Goal: Use online tool/utility: Utilize a website feature to perform a specific function

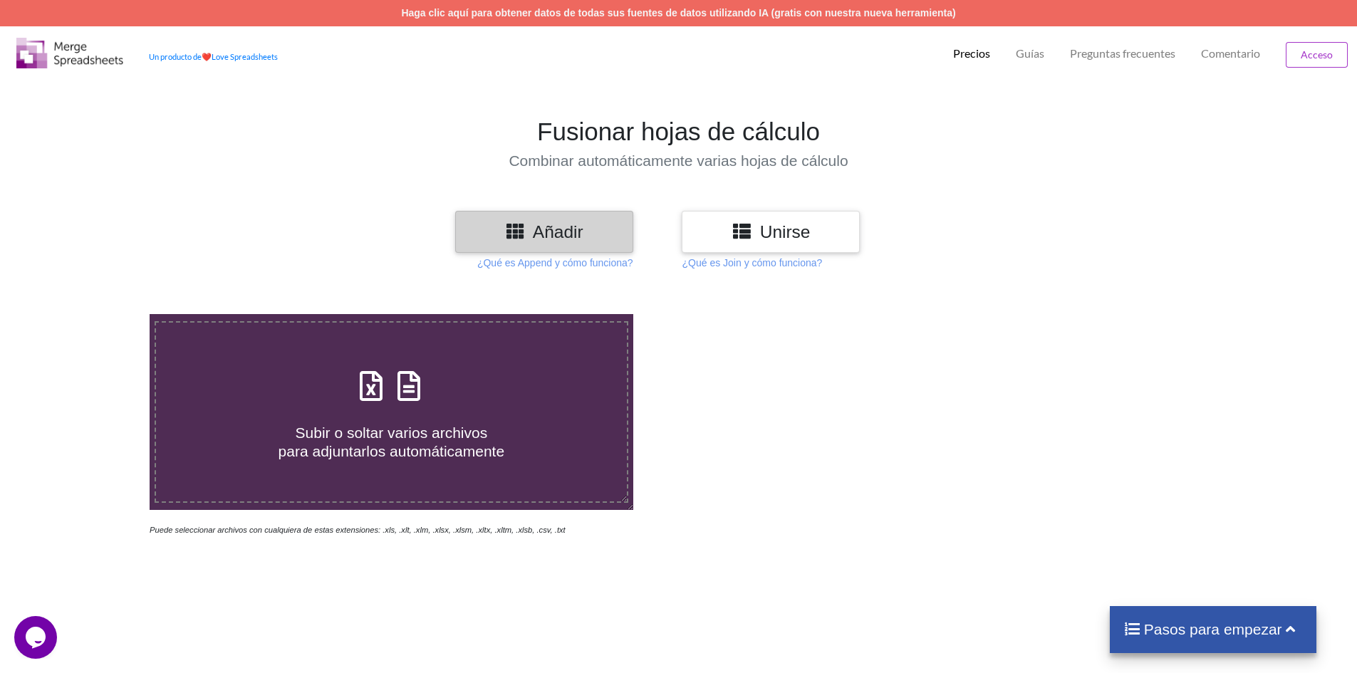
click at [711, 408] on div at bounding box center [965, 425] width 574 height 223
click at [481, 398] on div "Subir o soltar varios archivos para adjuntarlos automáticamente" at bounding box center [391, 412] width 471 height 96
click at [97, 314] on input "Subir o soltar varios archivos para adjuntarlos automáticamente" at bounding box center [97, 314] width 0 height 0
type input "C:\fakepath\DetalleComprobantesRegistrados - 2025-10-01T082218.131.xlsx"
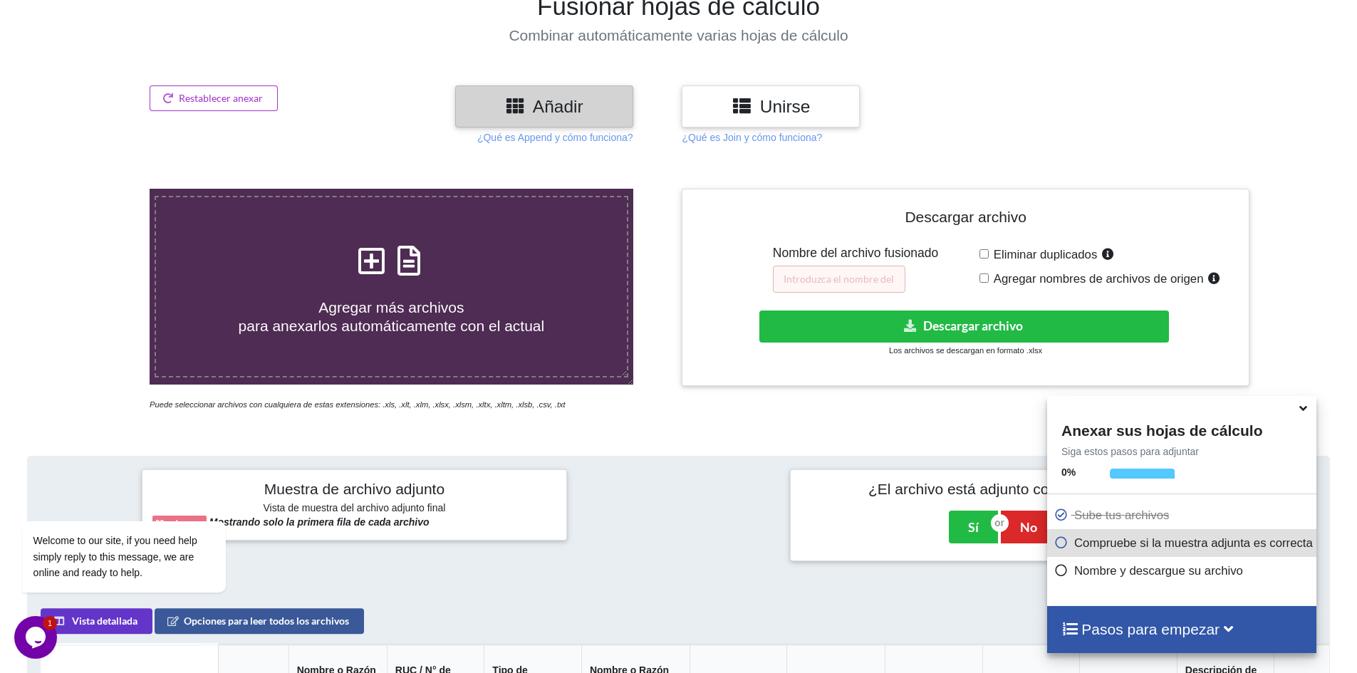
scroll to position [78, 0]
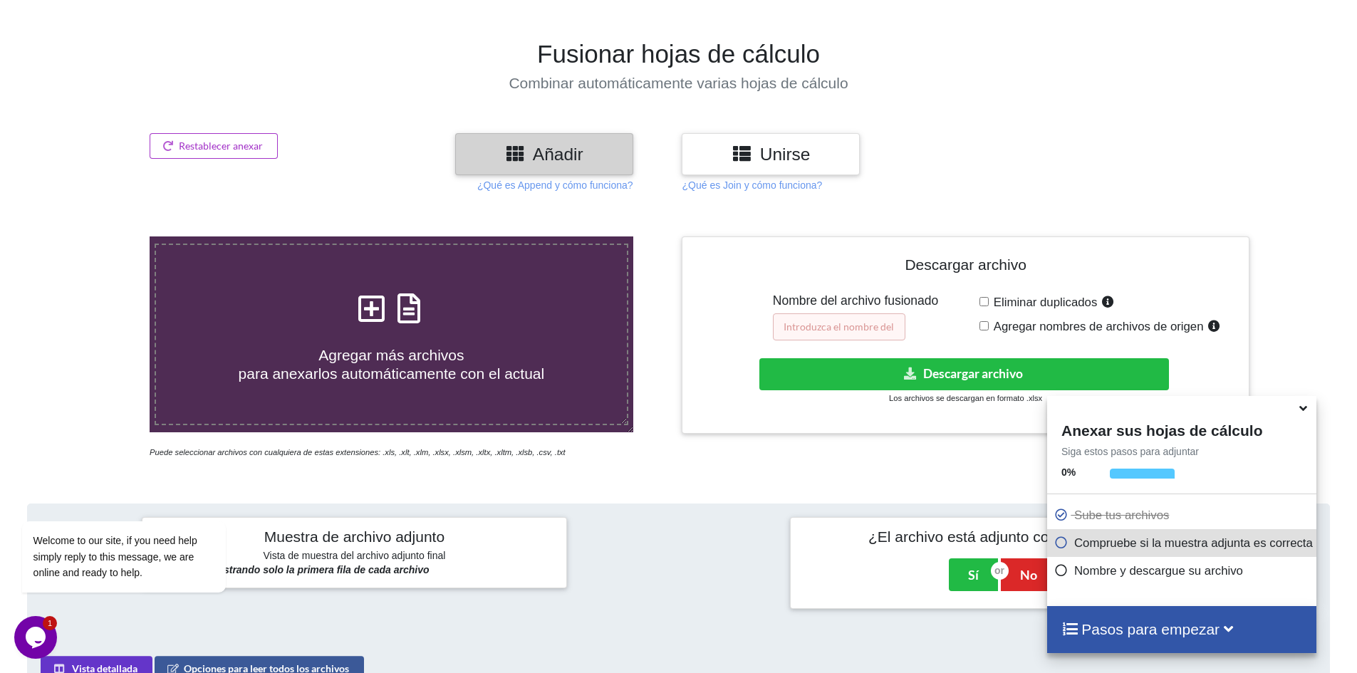
click at [853, 323] on input "text" at bounding box center [839, 326] width 132 height 27
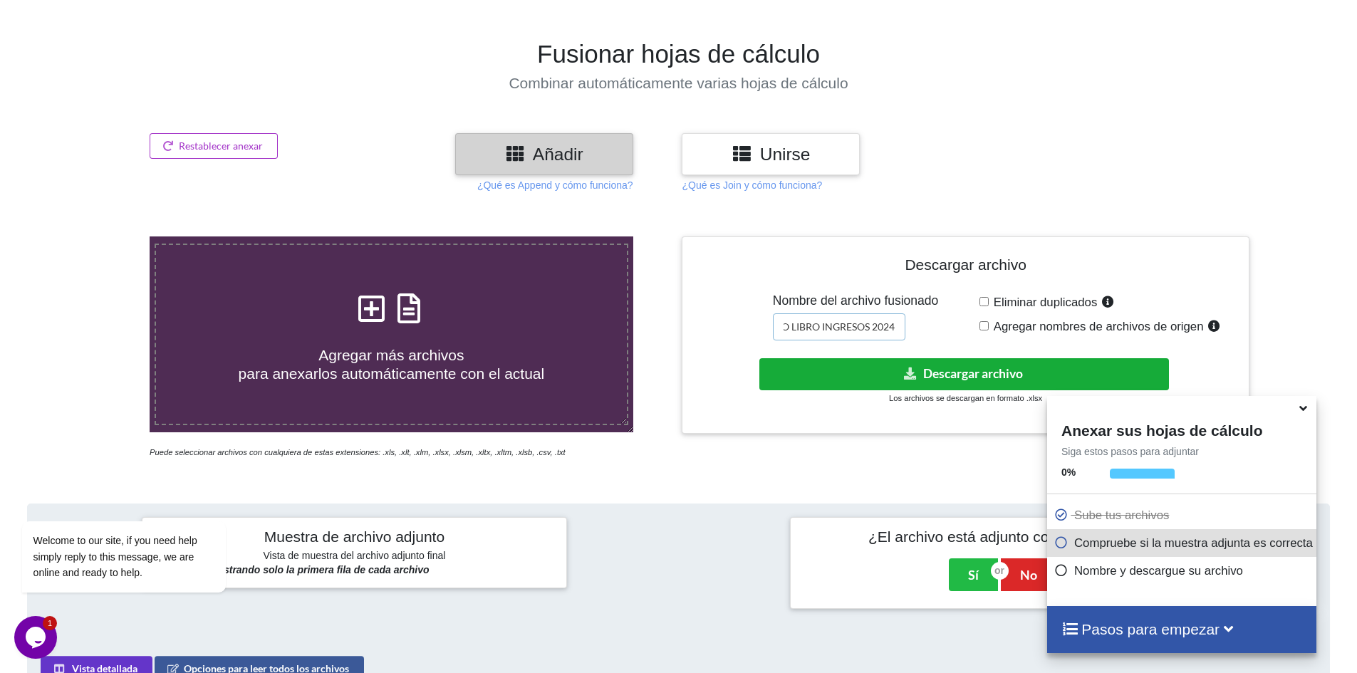
type input "CONSOLIDADO LIBRO INGRESOS 2024"
click at [962, 382] on button "Descargar archivo" at bounding box center [964, 374] width 410 height 32
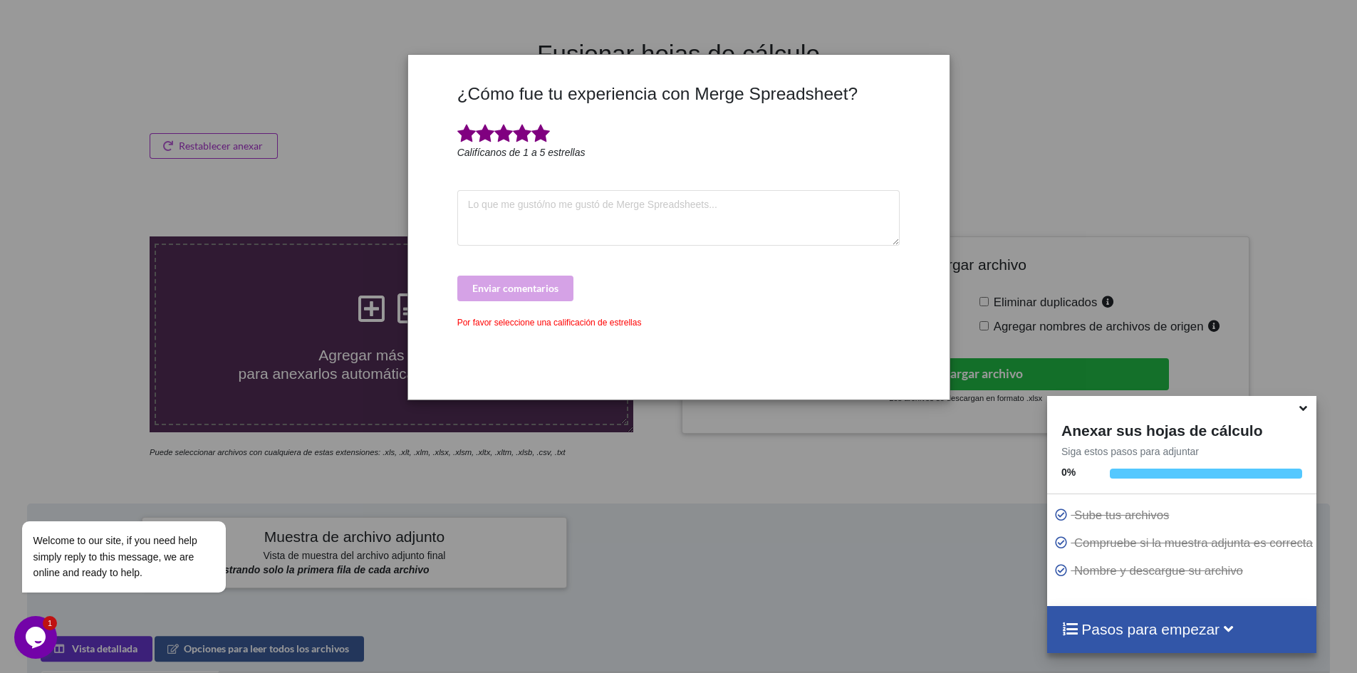
drag, startPoint x: 546, startPoint y: 137, endPoint x: 543, endPoint y: 170, distance: 33.7
click at [546, 137] on span at bounding box center [540, 134] width 19 height 20
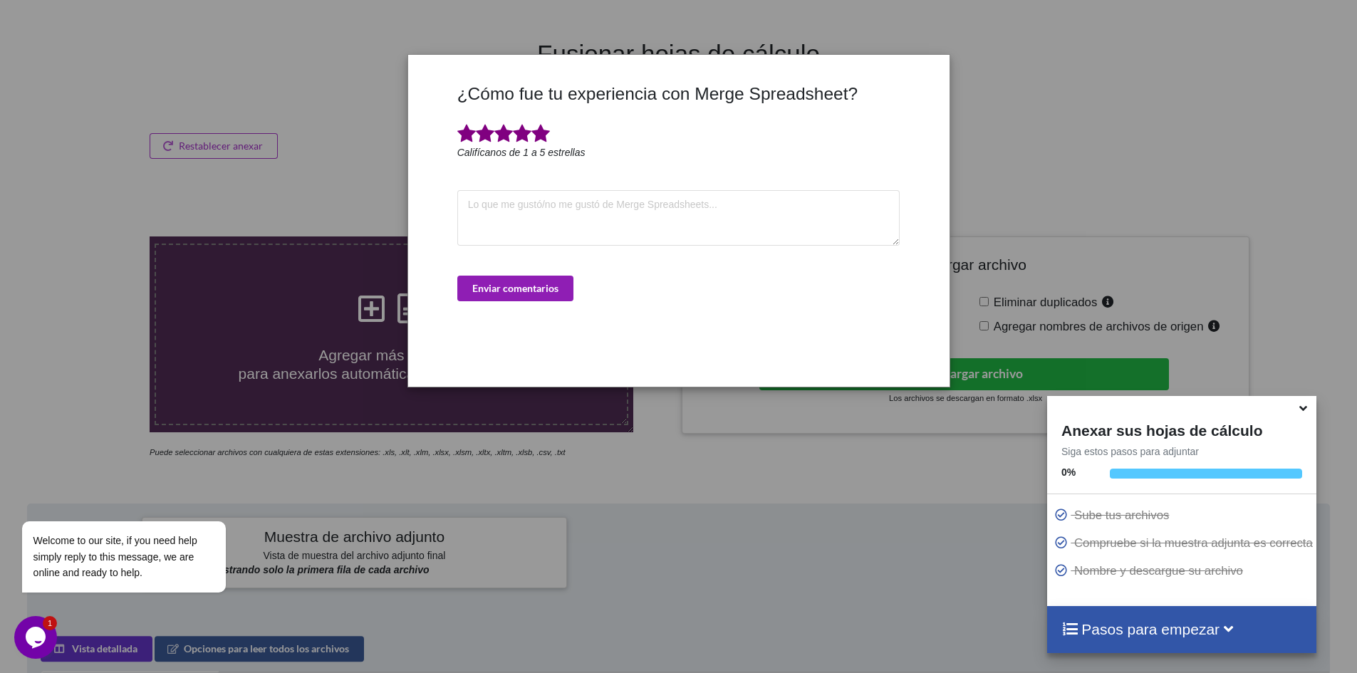
click at [523, 283] on font "Enviar comentarios" at bounding box center [515, 288] width 86 height 12
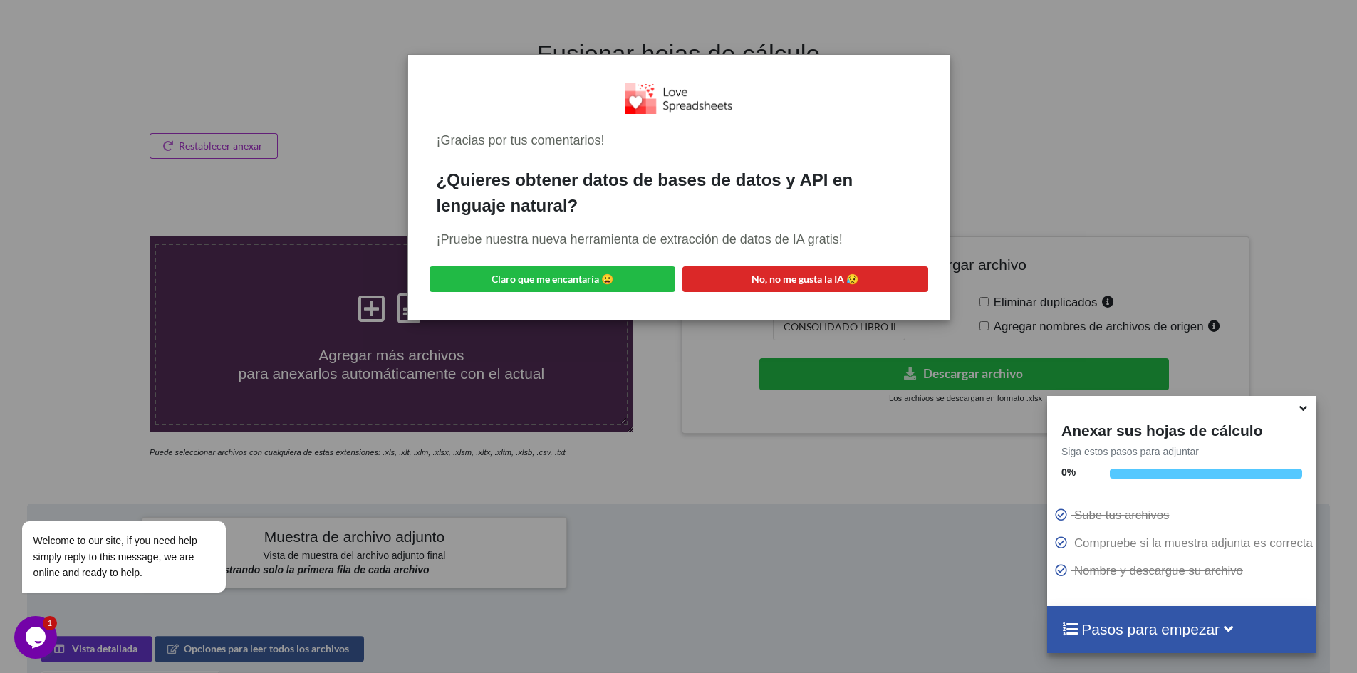
scroll to position [666, 0]
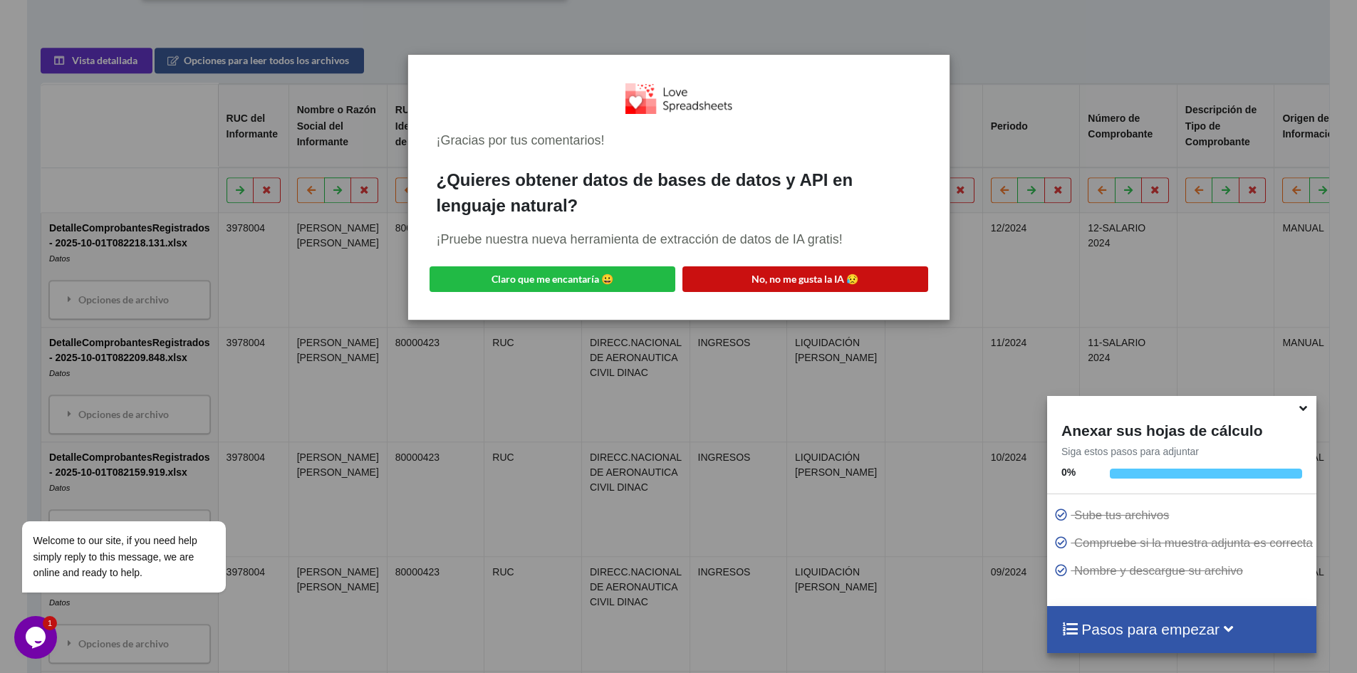
click at [902, 277] on button "No, no me gusta la IA 😥" at bounding box center [805, 279] width 246 height 26
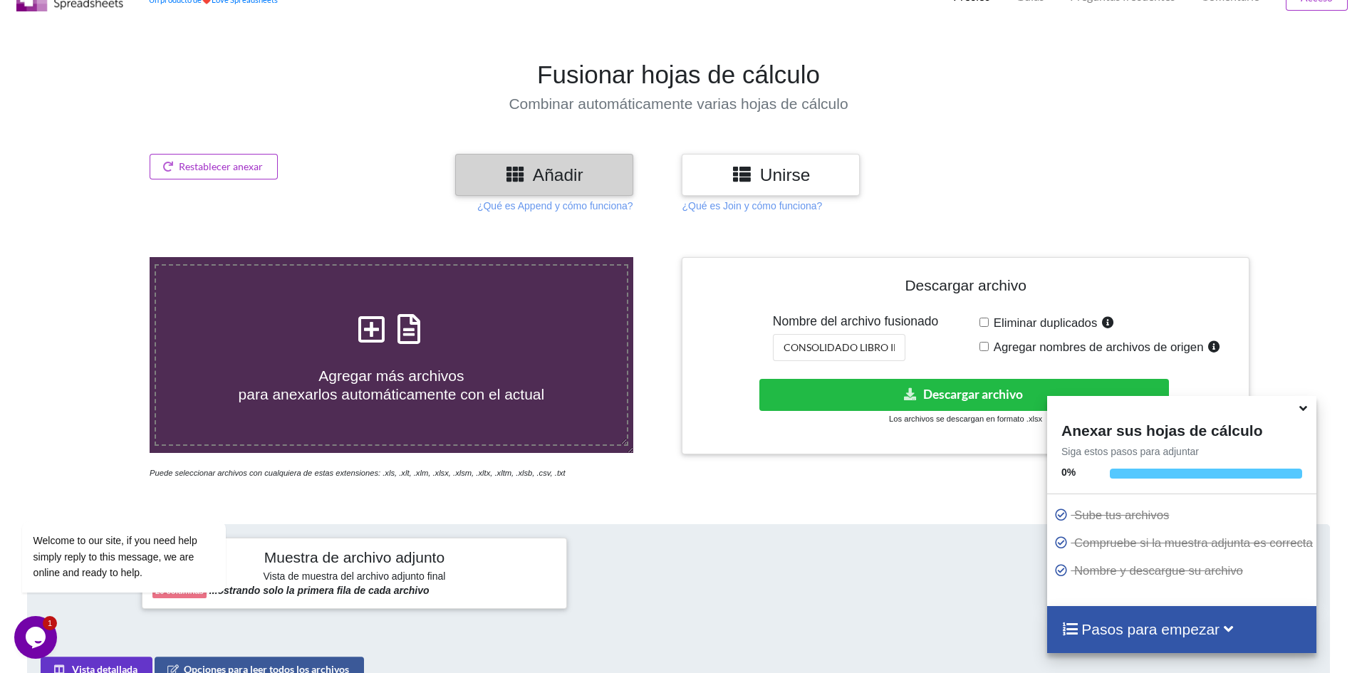
scroll to position [25, 0]
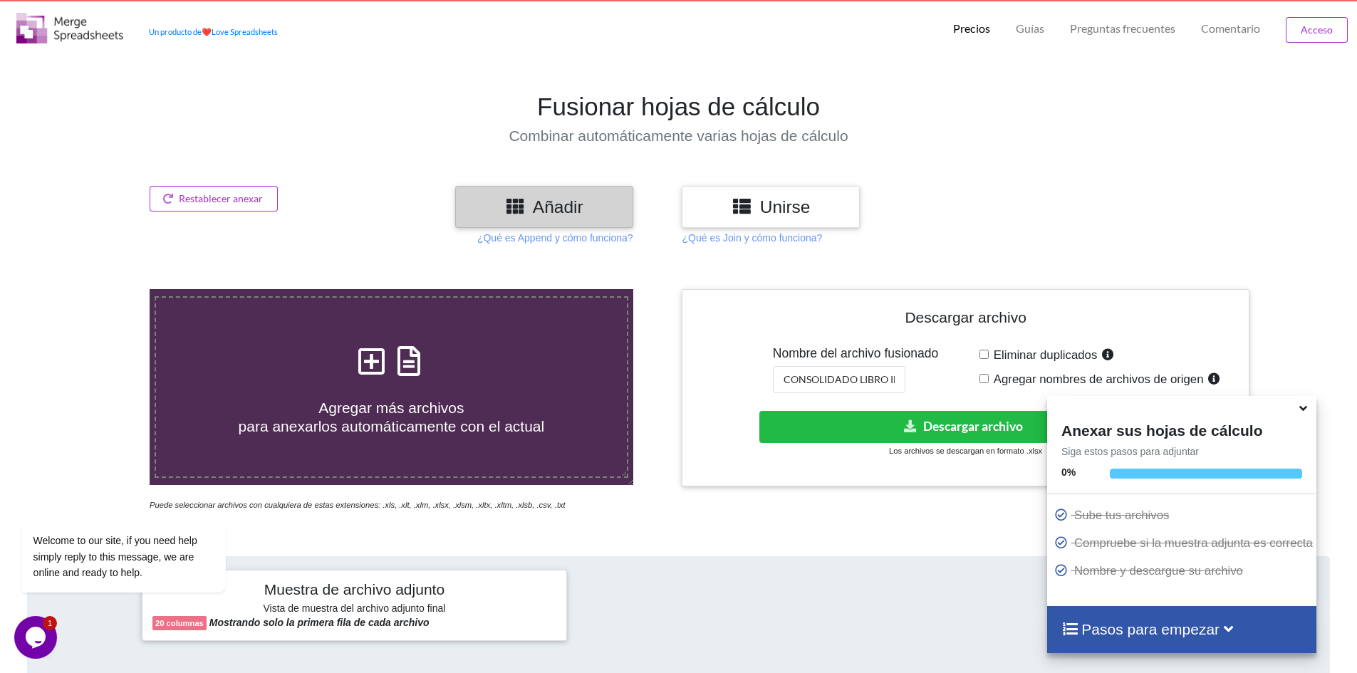
click at [512, 316] on label "Agregar más archivos para anexarlos automáticamente con el actual" at bounding box center [392, 387] width 474 height 182
click at [97, 289] on input "Agregar más archivos para anexarlos automáticamente con el actual" at bounding box center [97, 289] width 0 height 0
type input "C:\fakepath\DetalleComprobantesRegistrados - 2025-10-01T082947.913.xlsx"
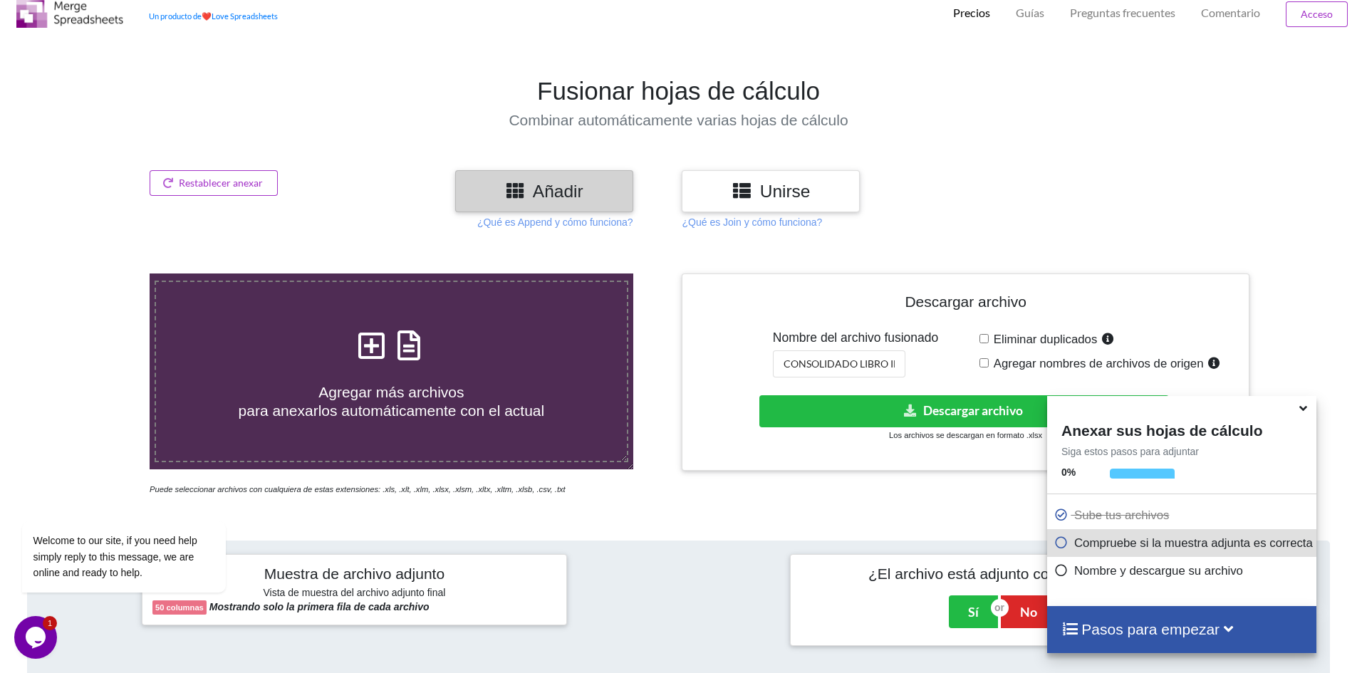
scroll to position [30, 0]
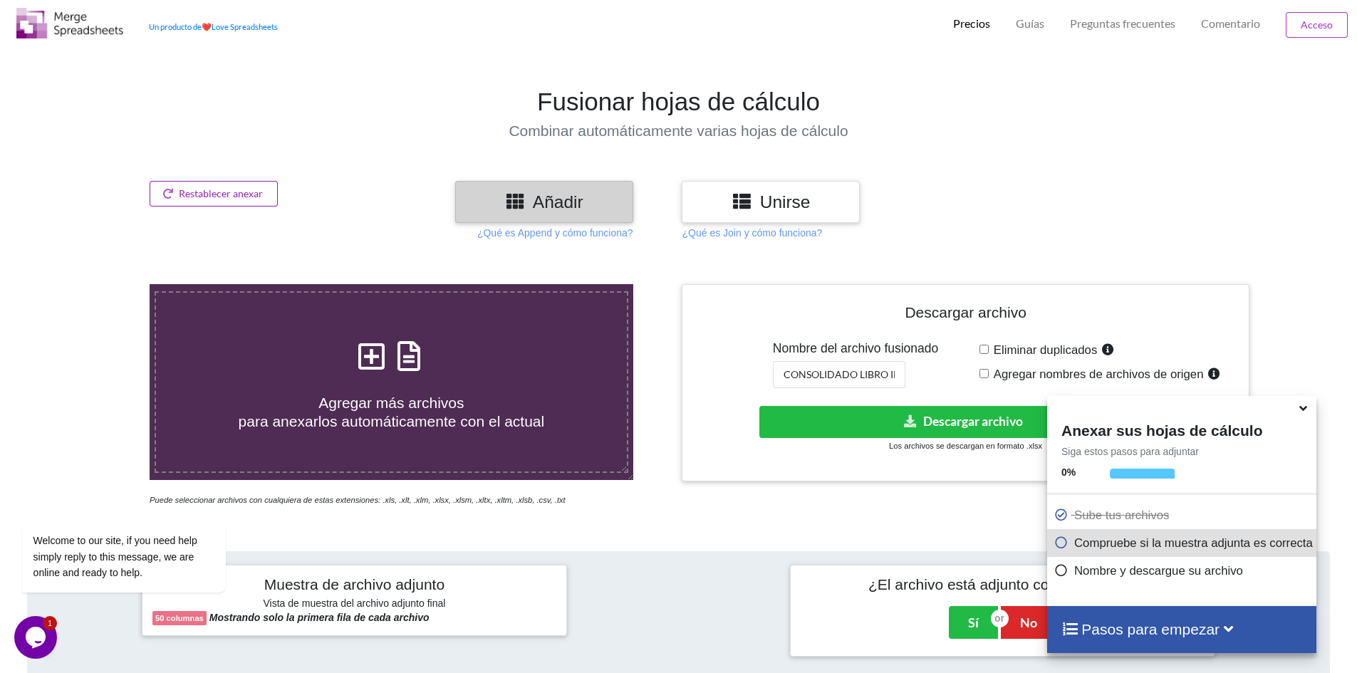
click at [254, 190] on font "Restablecer anexar" at bounding box center [221, 193] width 84 height 12
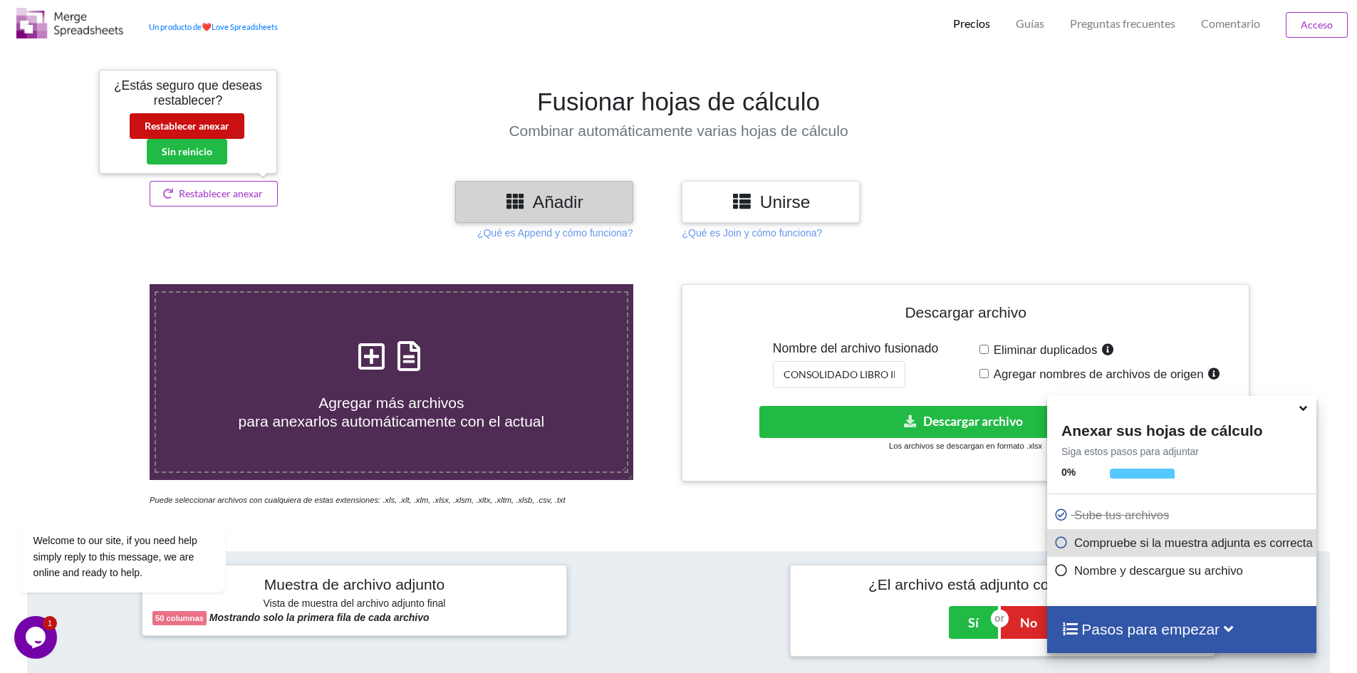
click at [216, 121] on font "Restablecer anexar" at bounding box center [187, 126] width 85 height 12
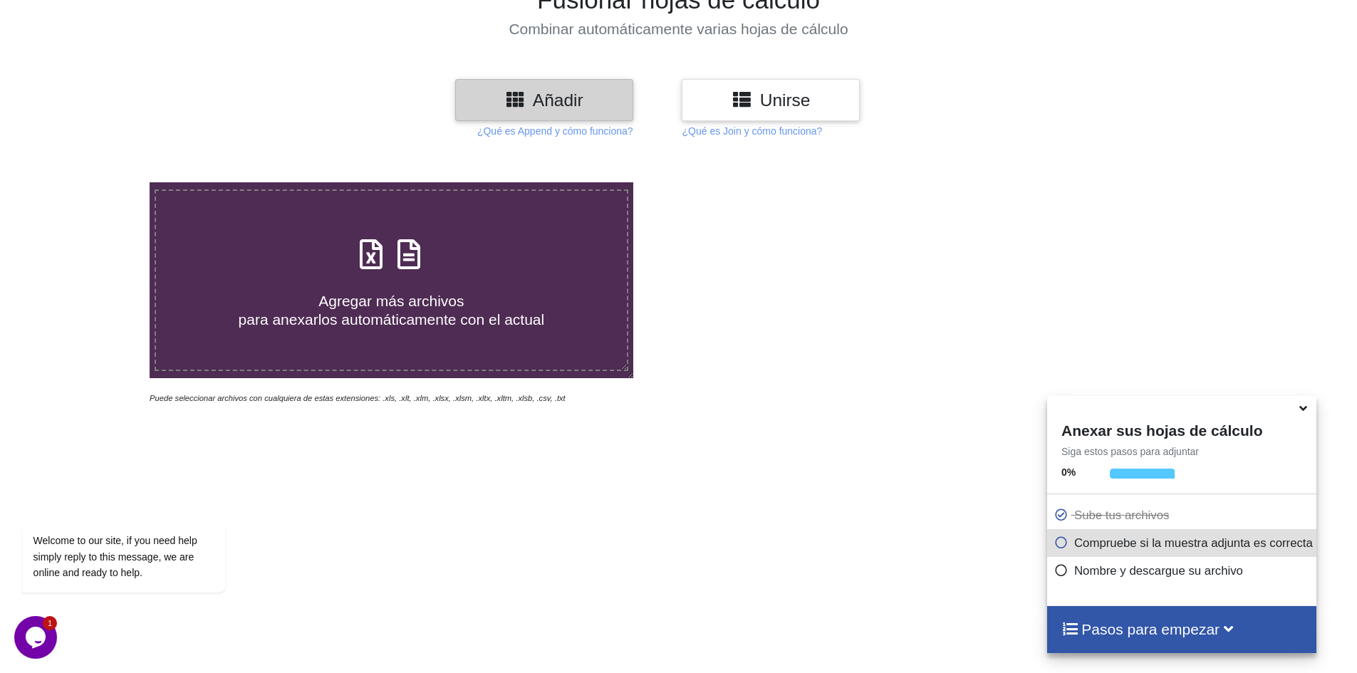
scroll to position [82, 0]
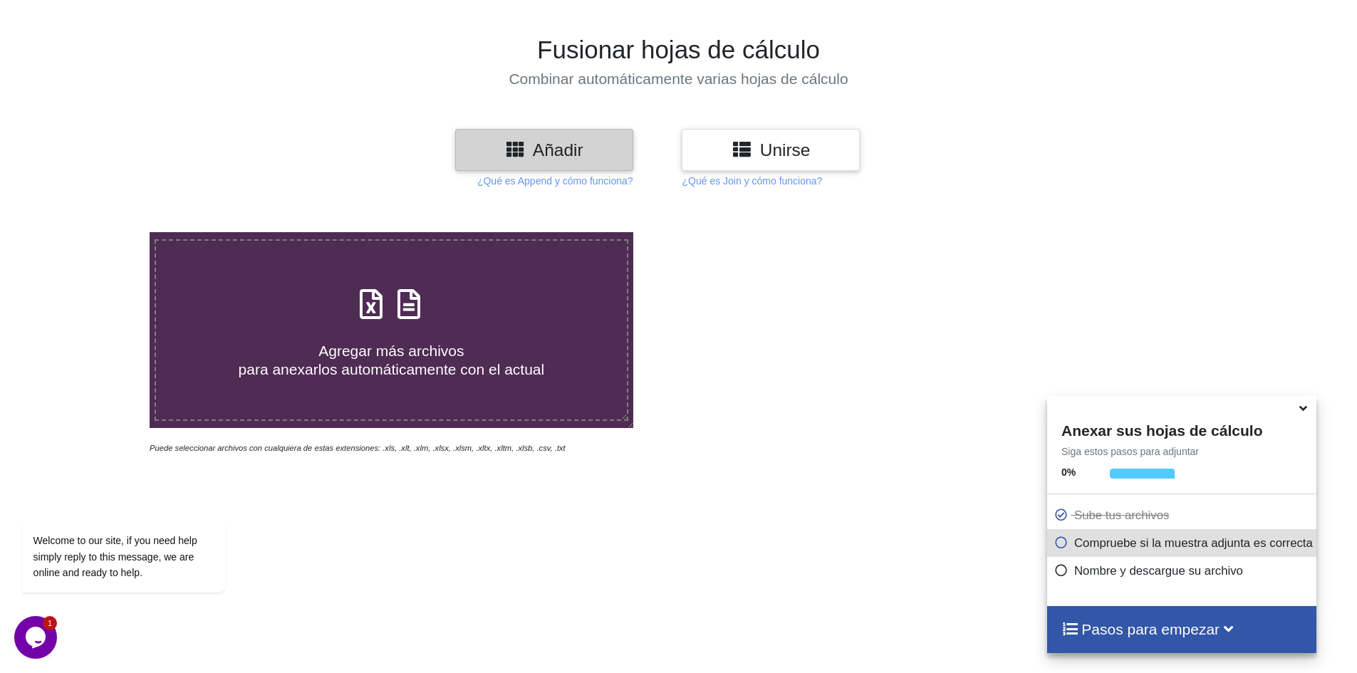
click at [341, 304] on div "Agregar más archivos para anexarlos automáticamente con el actual" at bounding box center [391, 330] width 471 height 96
click at [97, 232] on input "Agregar más archivos para anexarlos automáticamente con el actual" at bounding box center [97, 232] width 0 height 0
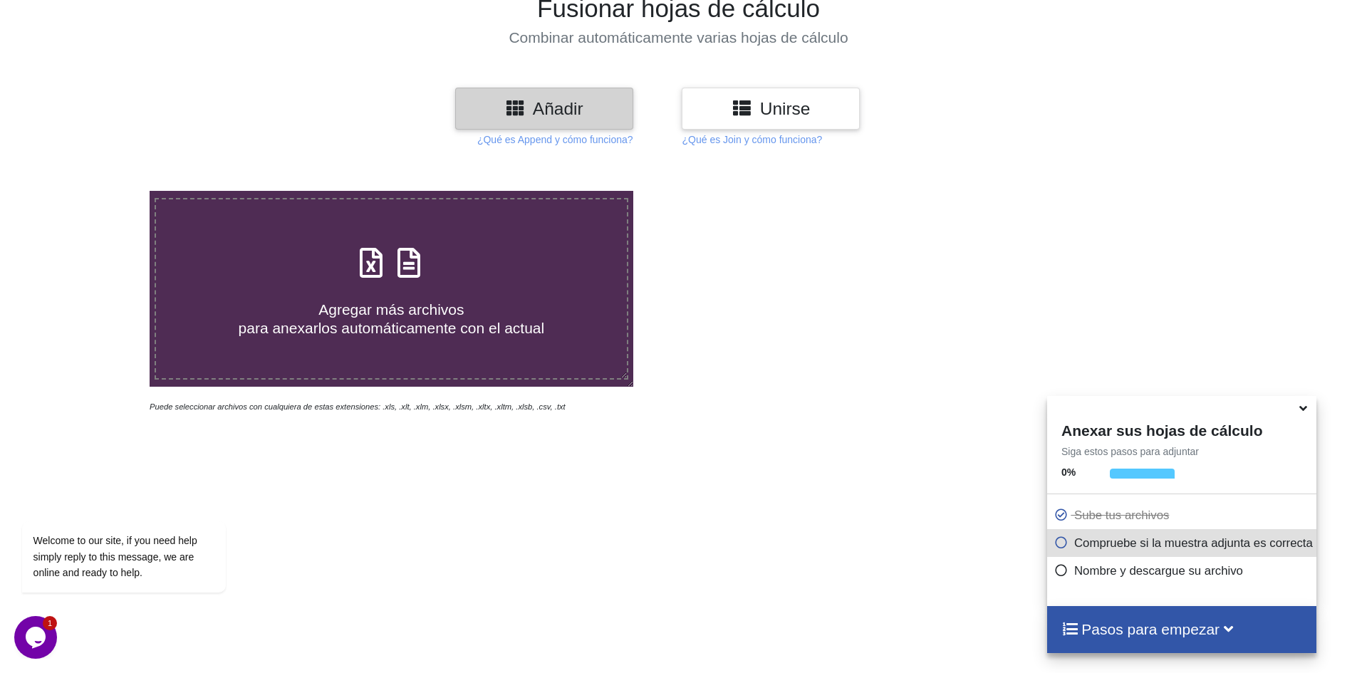
scroll to position [142, 0]
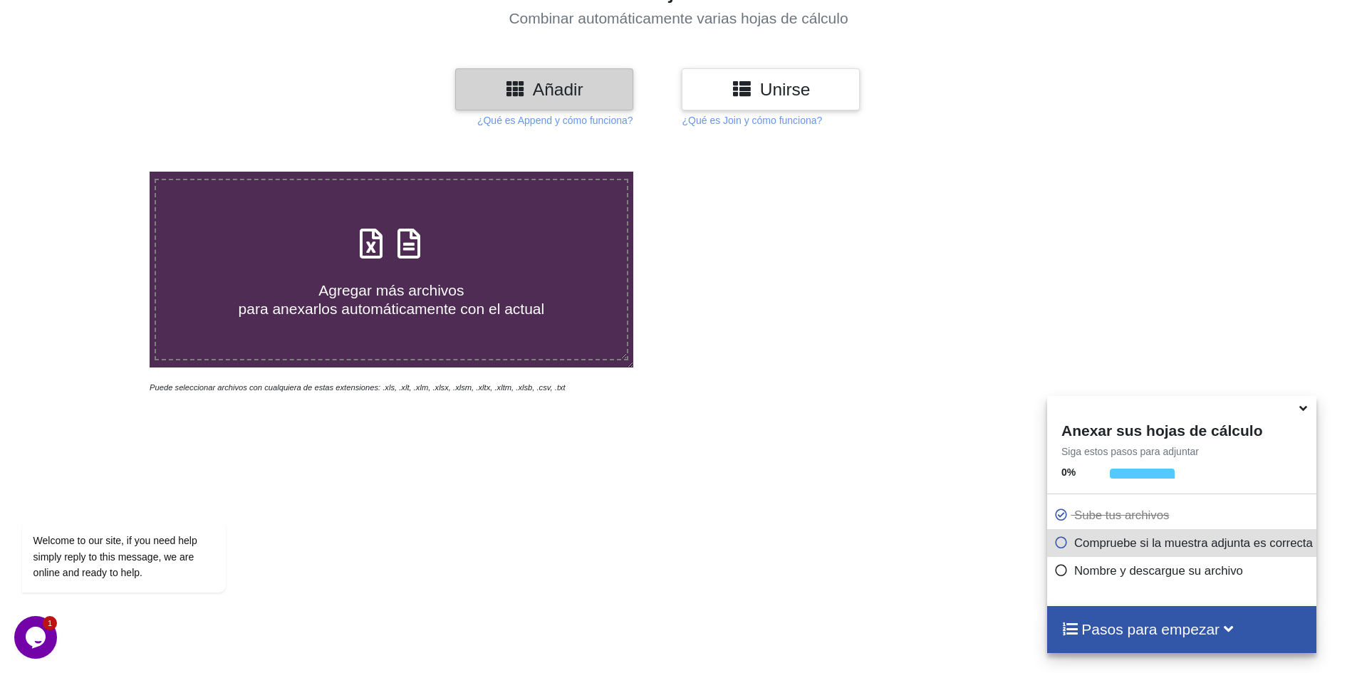
click at [406, 320] on label "Agregar más archivos para anexarlos automáticamente con el actual" at bounding box center [392, 270] width 474 height 182
click at [97, 172] on input "Agregar más archivos para anexarlos automáticamente con el actual" at bounding box center [97, 172] width 0 height 0
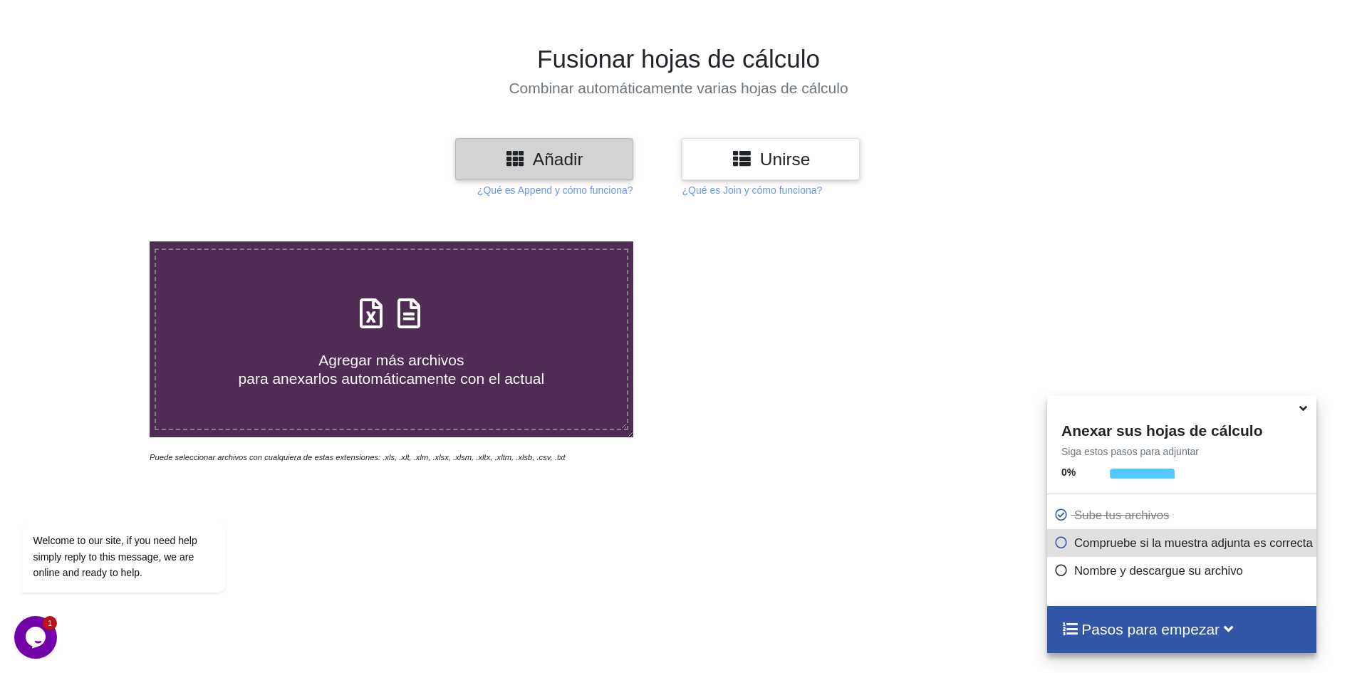
scroll to position [285, 0]
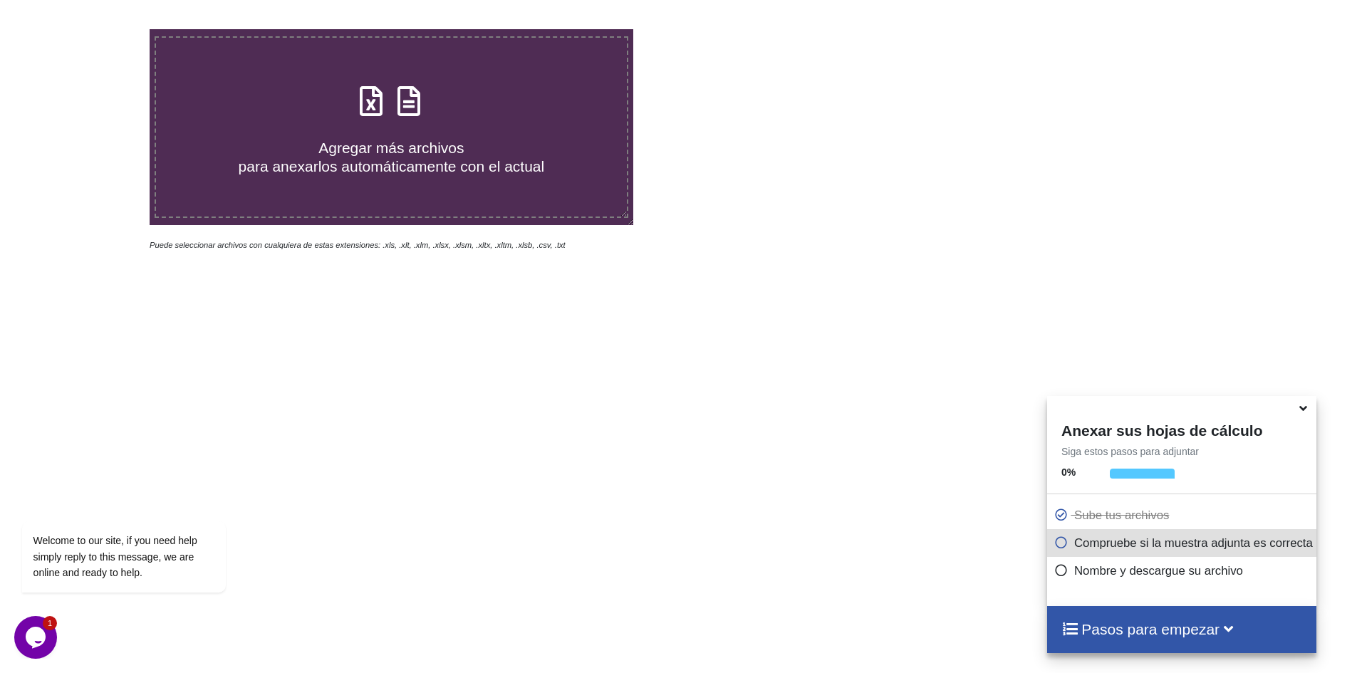
click at [1179, 640] on div "Pasos para empezar" at bounding box center [1181, 629] width 269 height 46
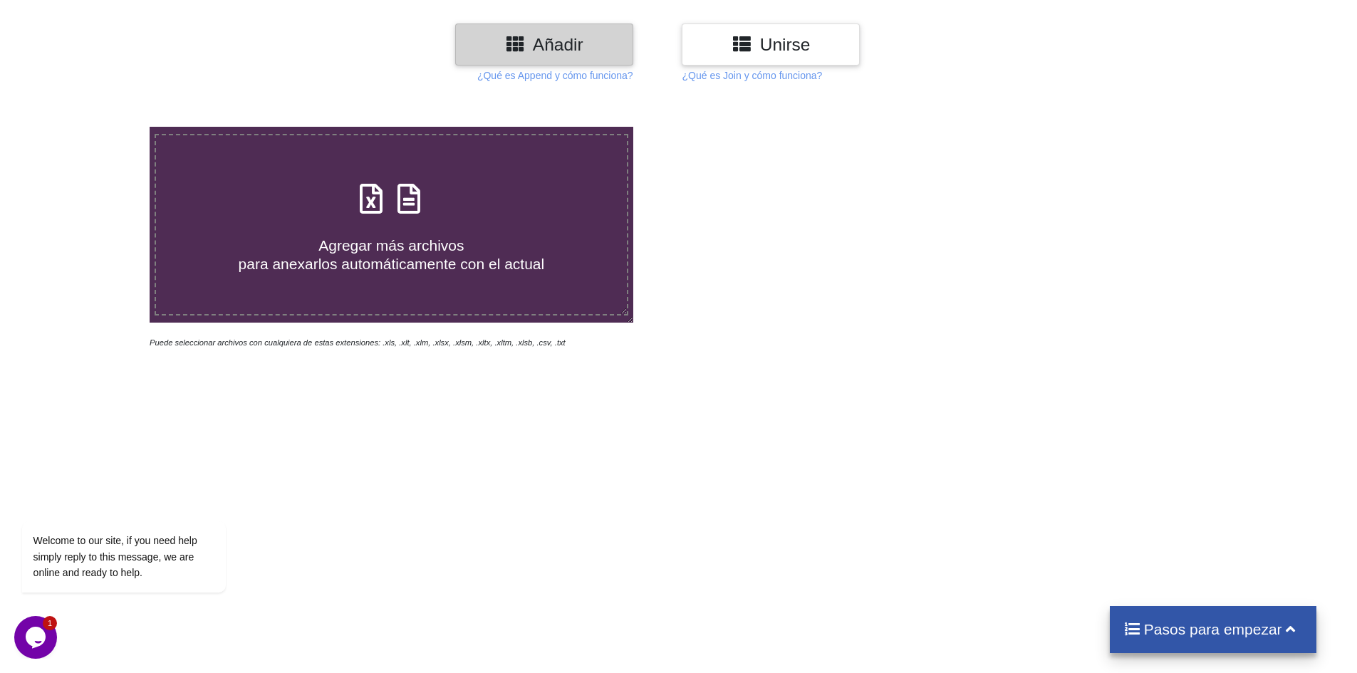
scroll to position [0, 0]
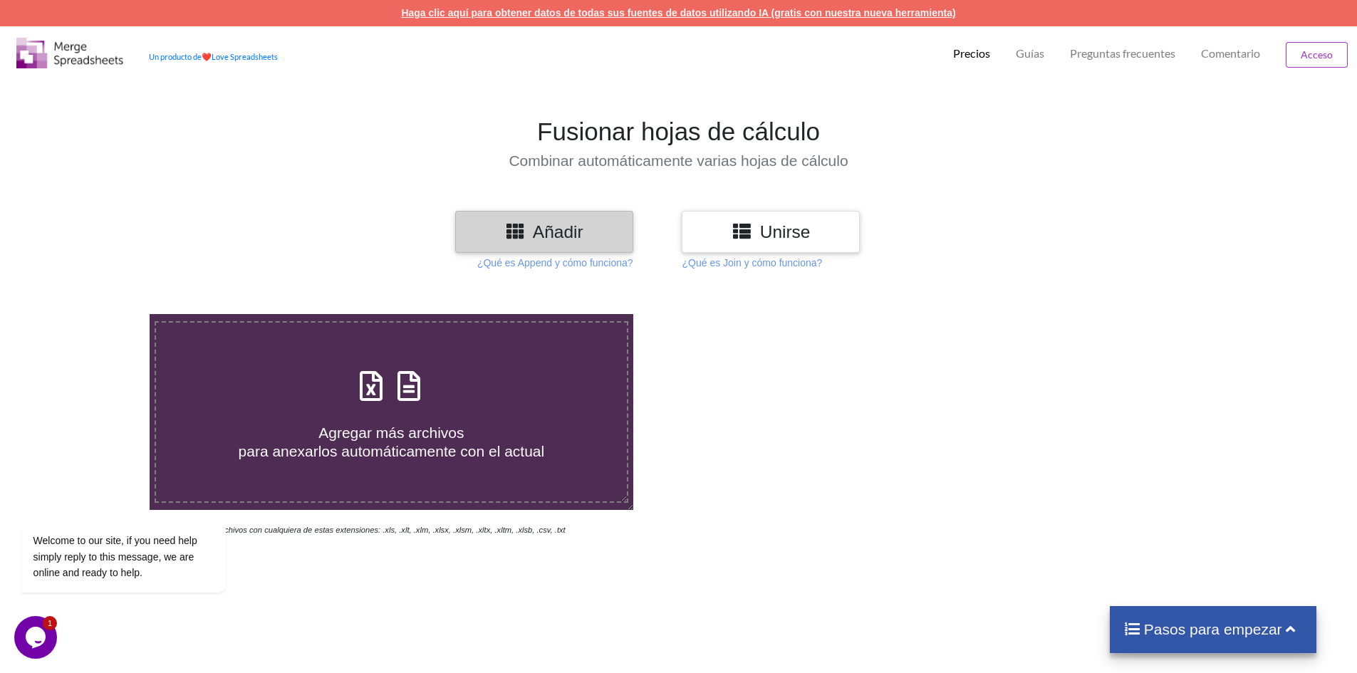
click at [883, 13] on font "Haga clic aquí para obtener datos de todas sus fuentes de datos utilizando IA (…" at bounding box center [678, 12] width 554 height 11
click at [497, 369] on div "Agregar más archivos para anexarlos automáticamente con el actual" at bounding box center [391, 412] width 471 height 96
click at [97, 314] on input "Agregar más archivos para anexarlos automáticamente con el actual" at bounding box center [97, 314] width 0 height 0
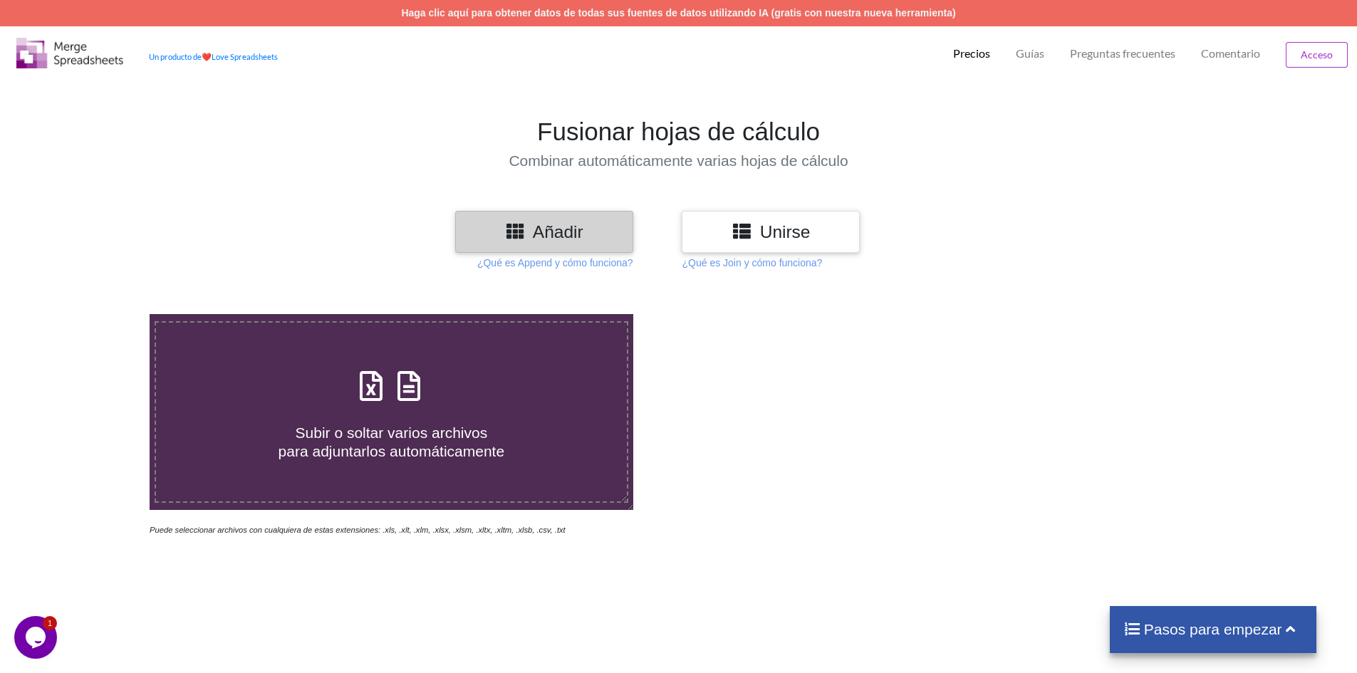
click at [758, 338] on div at bounding box center [965, 425] width 574 height 223
click at [459, 420] on h4 "Subir o soltar varios archivos para adjuntarlos automáticamente" at bounding box center [391, 433] width 471 height 54
click at [97, 314] on input "Subir o soltar varios archivos para adjuntarlos automáticamente" at bounding box center [97, 314] width 0 height 0
type input "C:\fakepath\DetalleComprobantesRegistrados - 2025-10-01T082947.913.xlsx"
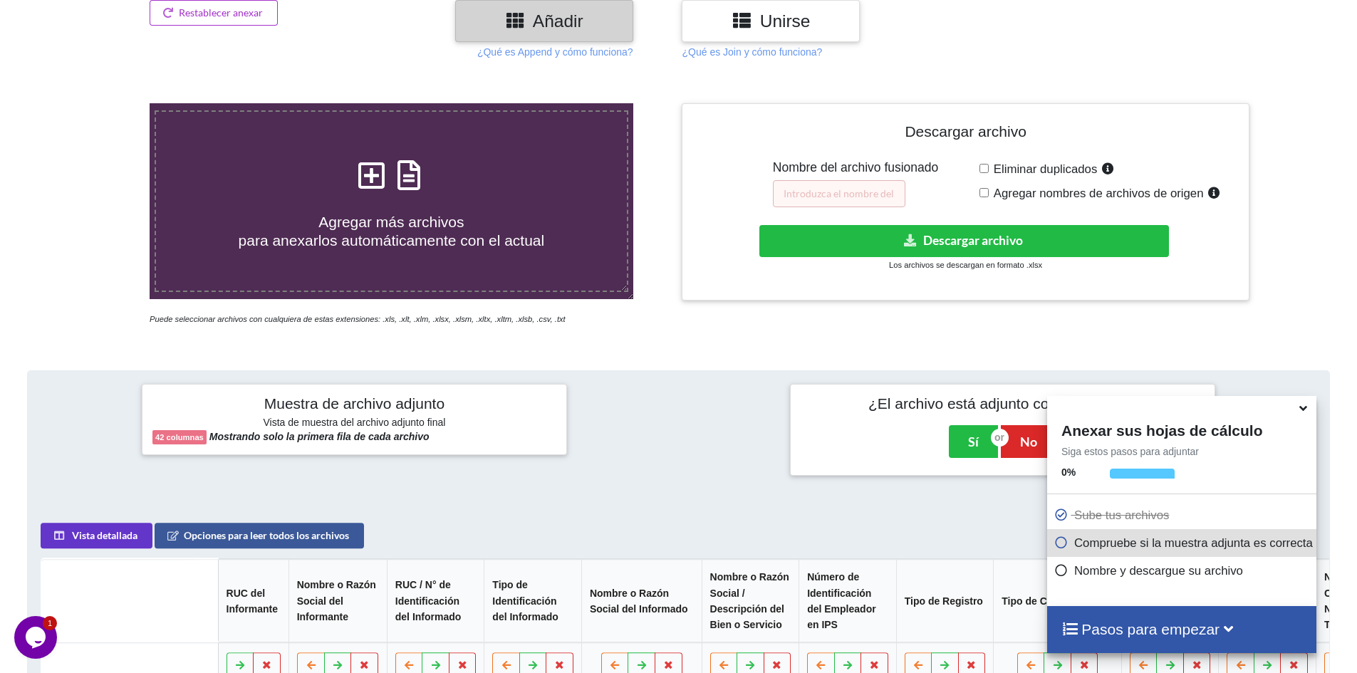
scroll to position [11, 0]
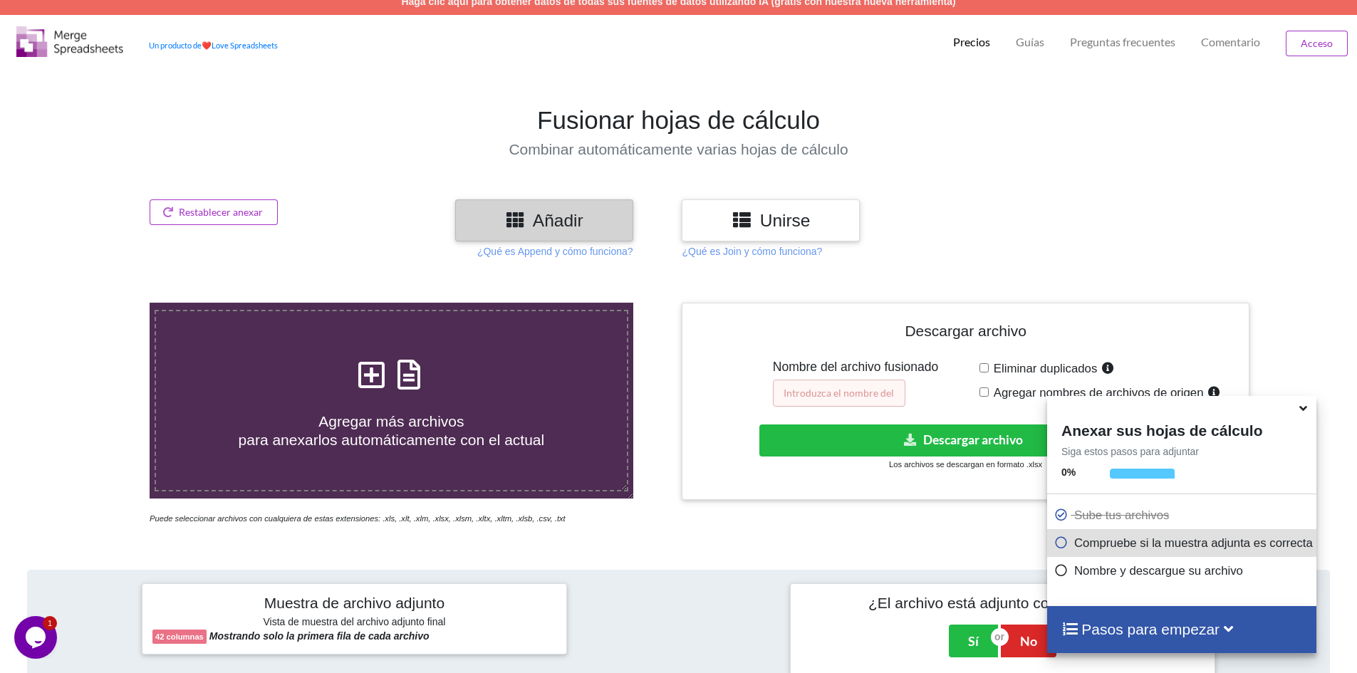
click at [795, 385] on input "text" at bounding box center [839, 393] width 132 height 27
click at [897, 385] on input "CONSOLIDADO LIBRO INGRESOS 2024" at bounding box center [839, 393] width 132 height 27
type input "CONSOLIDADO LIBRO EGRESOS 2024"
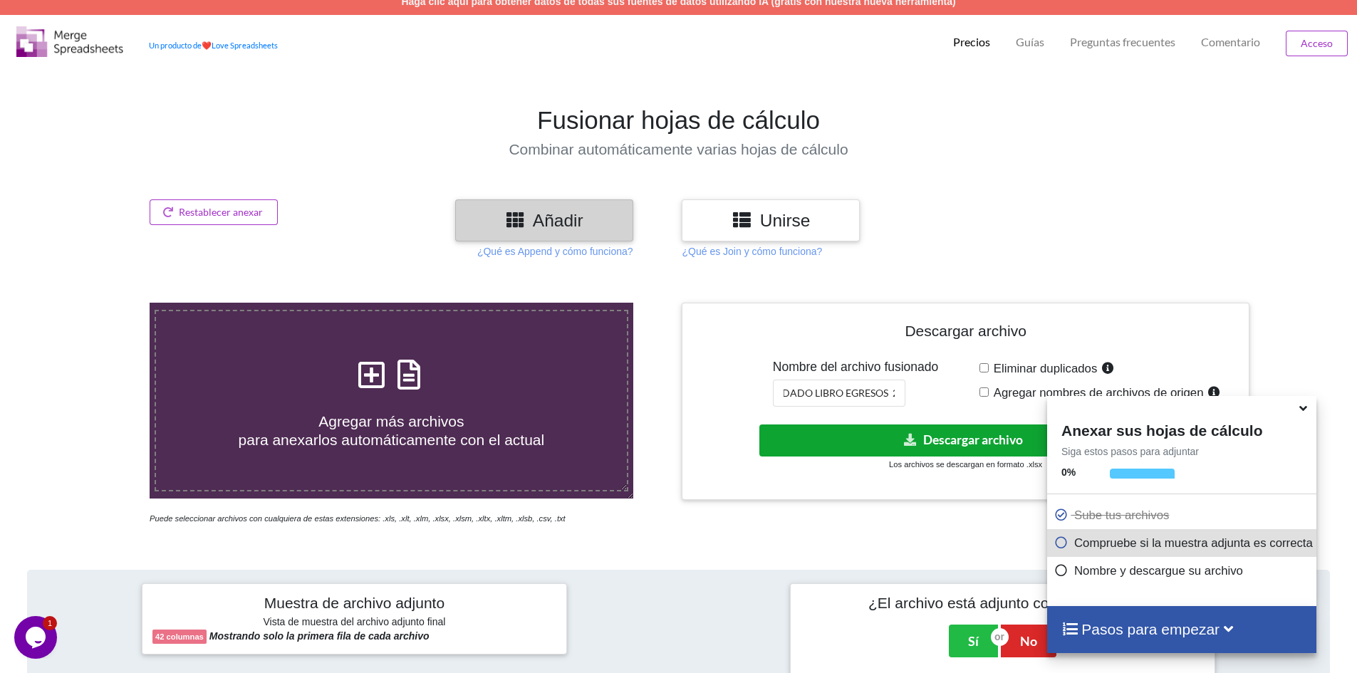
click at [927, 439] on font "Descargar archivo" at bounding box center [973, 439] width 100 height 15
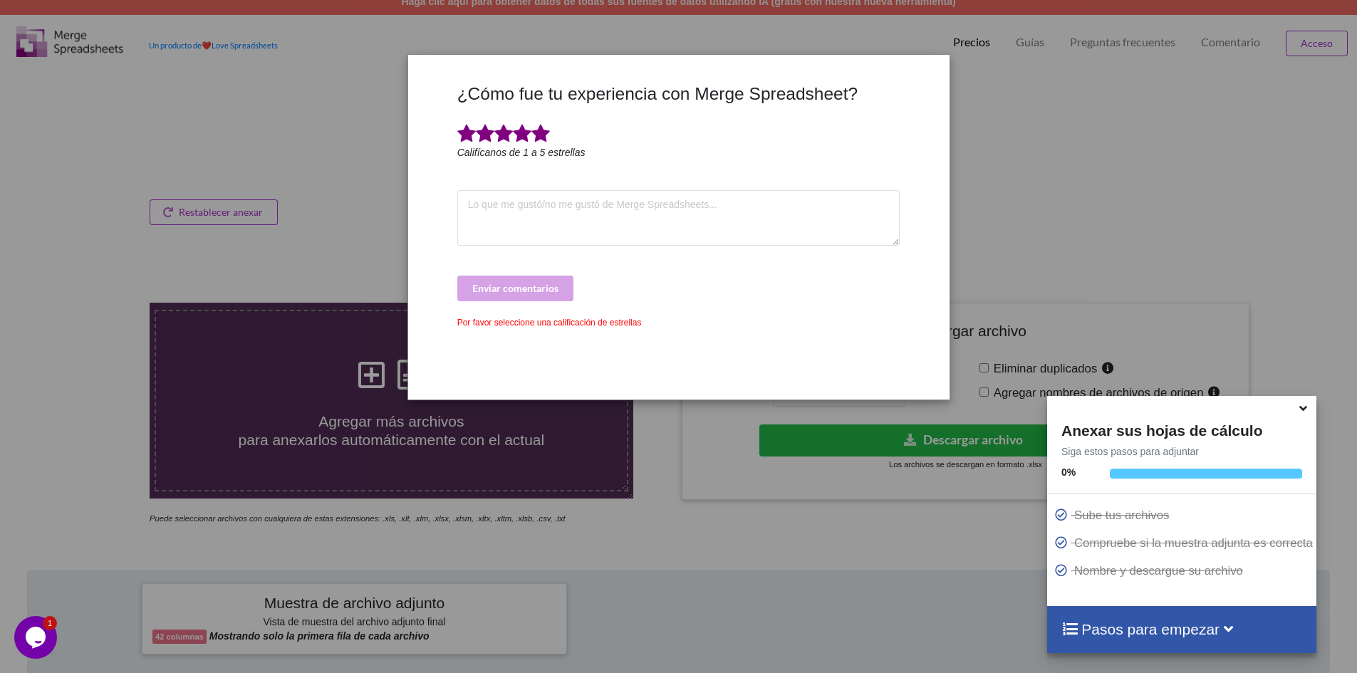
click at [543, 144] on span at bounding box center [540, 134] width 19 height 21
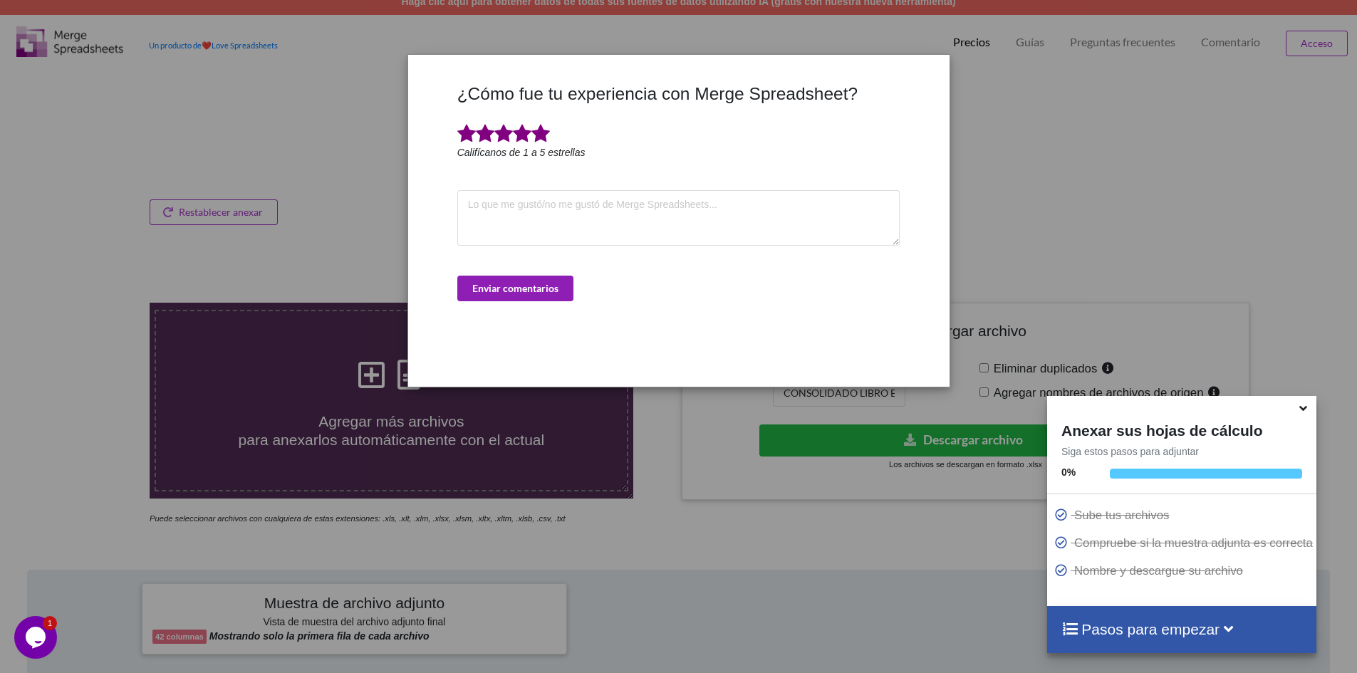
click at [552, 286] on font "Enviar comentarios" at bounding box center [515, 288] width 86 height 12
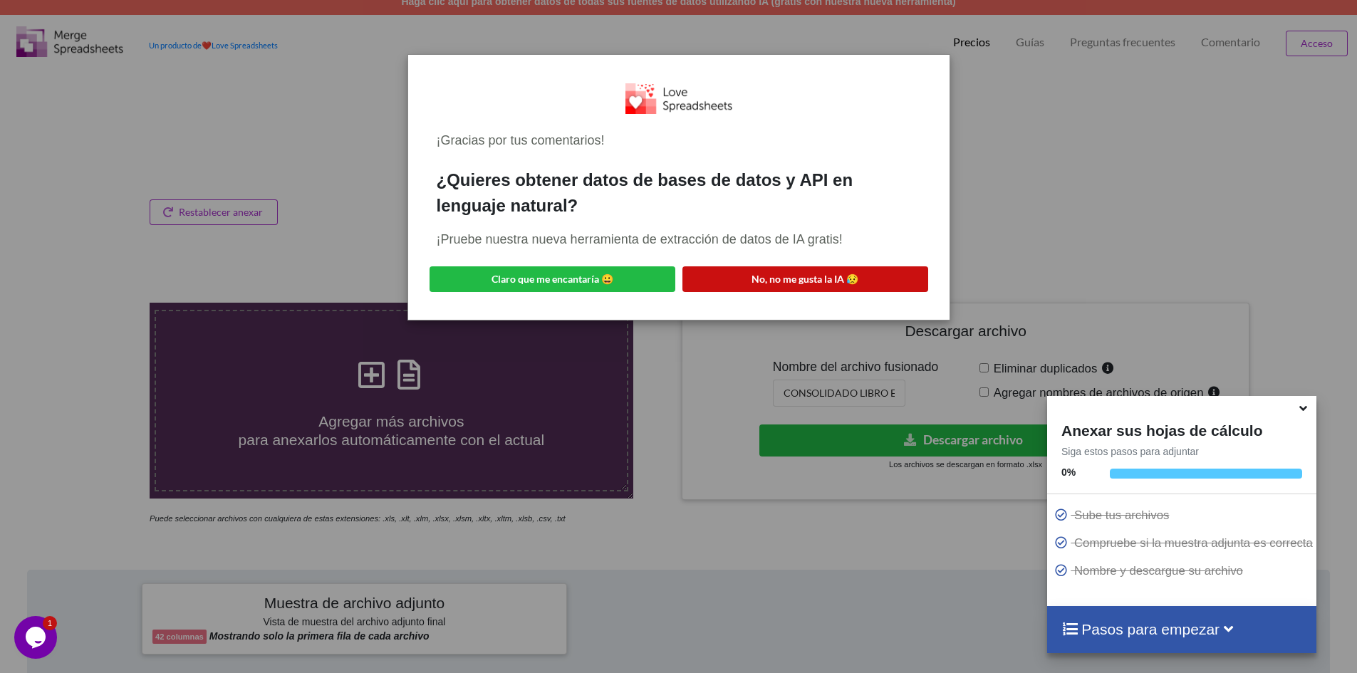
click at [848, 278] on font "No, no me gusta la IA 😥" at bounding box center [804, 279] width 107 height 12
